Goal: Find specific page/section: Find specific page/section

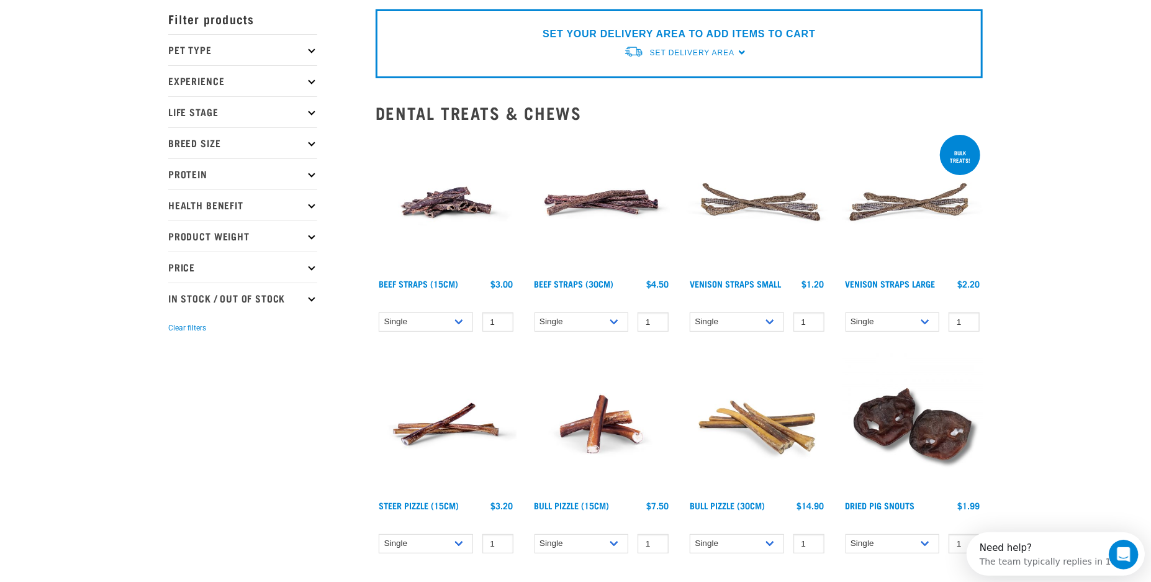
scroll to position [165, 0]
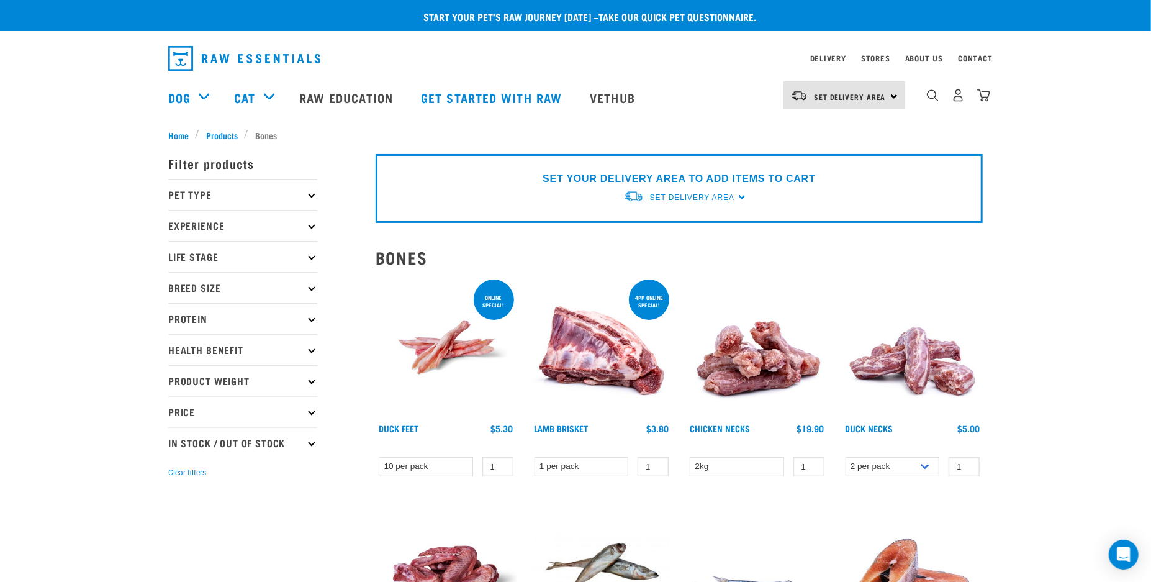
click at [875, 52] on div "Stores" at bounding box center [875, 58] width 29 height 15
click at [877, 56] on link "Stores" at bounding box center [875, 58] width 29 height 4
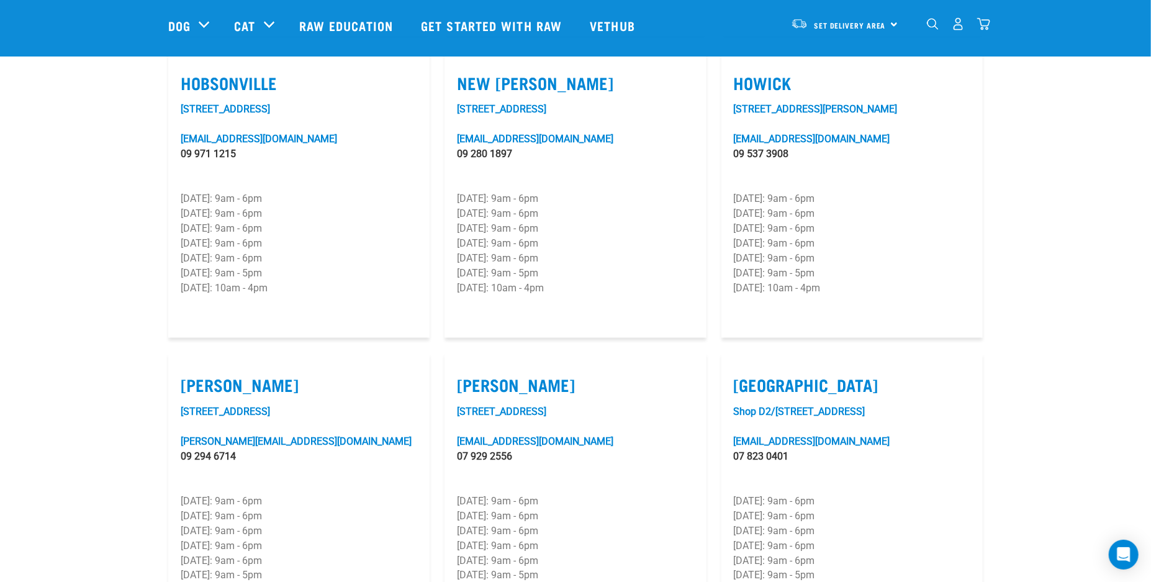
scroll to position [1159, 0]
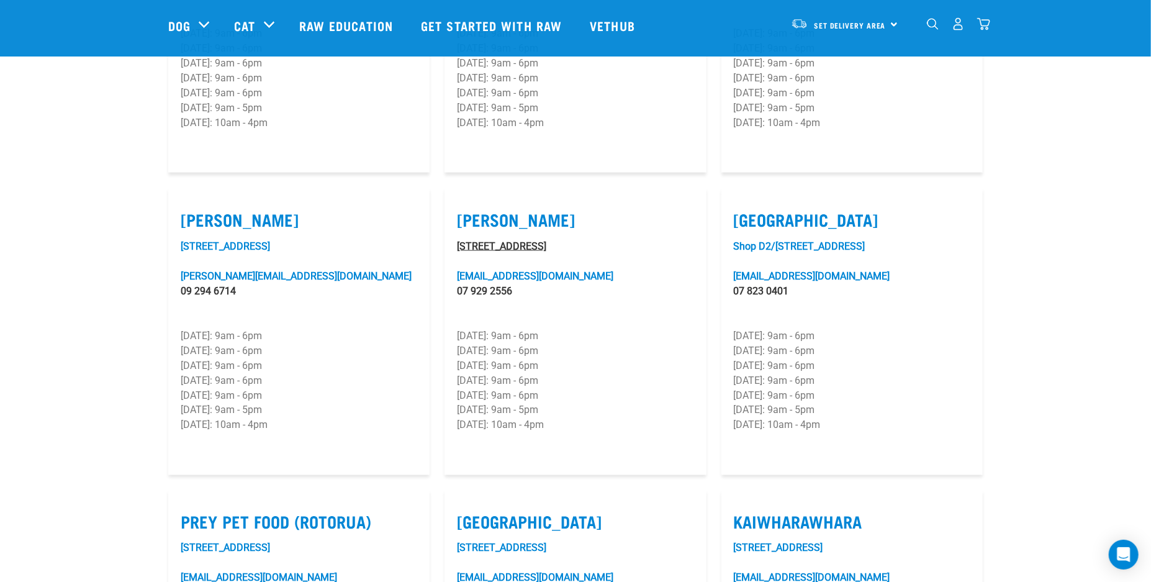
click at [508, 240] on link "2 Queenwood Ave, Hamilton" at bounding box center [501, 246] width 89 height 12
